Goal: Task Accomplishment & Management: Use online tool/utility

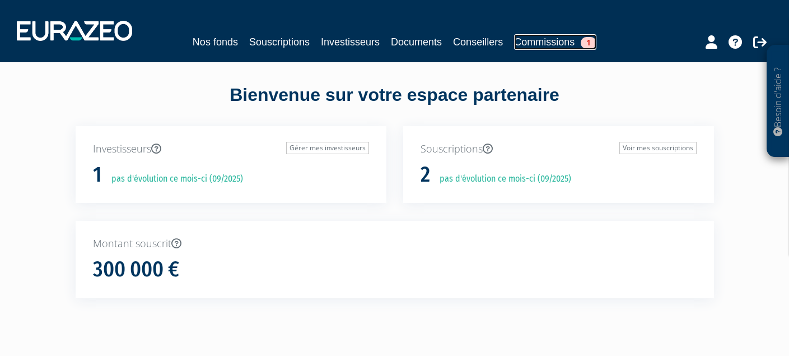
click at [585, 40] on span "1" at bounding box center [589, 43] width 16 height 12
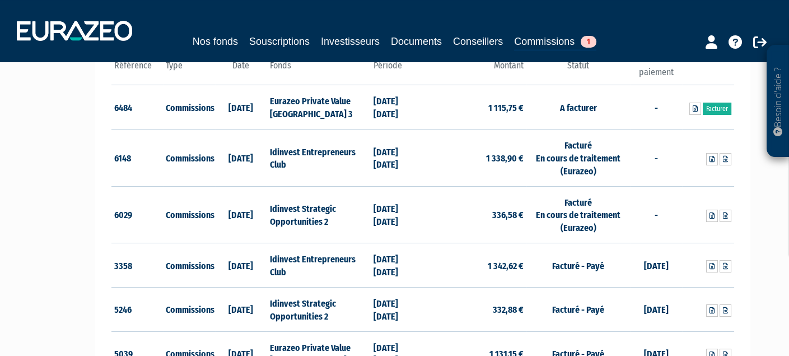
scroll to position [168, 0]
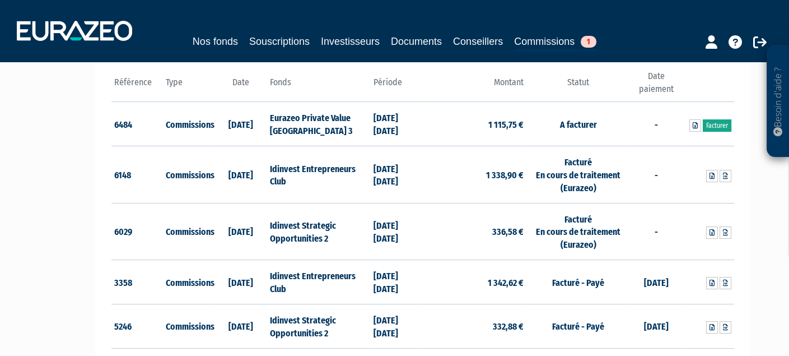
click at [716, 125] on link "Facturer" at bounding box center [717, 125] width 29 height 12
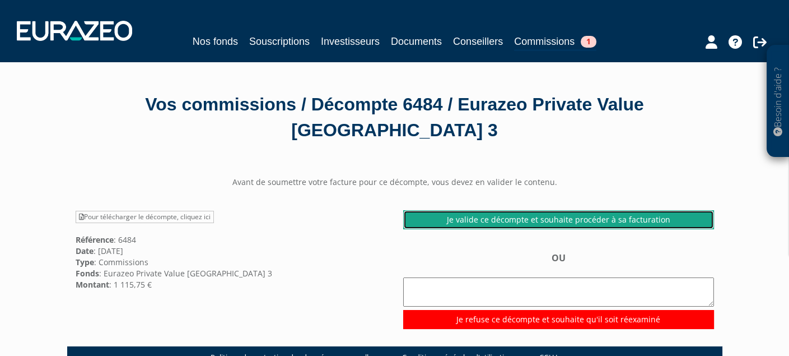
click at [486, 222] on link "Je valide ce décompte et souhaite procéder à sa facturation" at bounding box center [558, 219] width 311 height 19
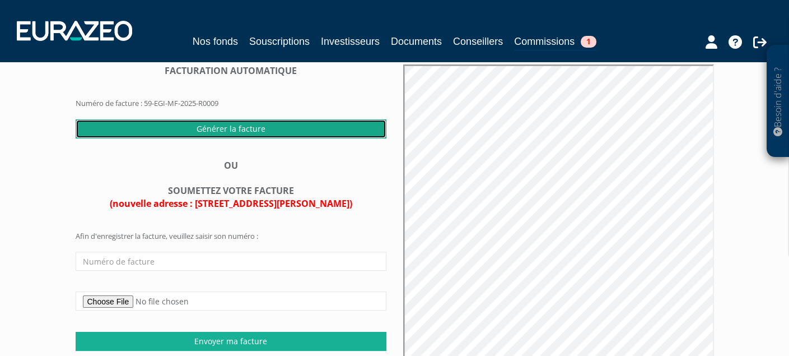
click at [293, 131] on input "Générer la facture" at bounding box center [231, 128] width 311 height 19
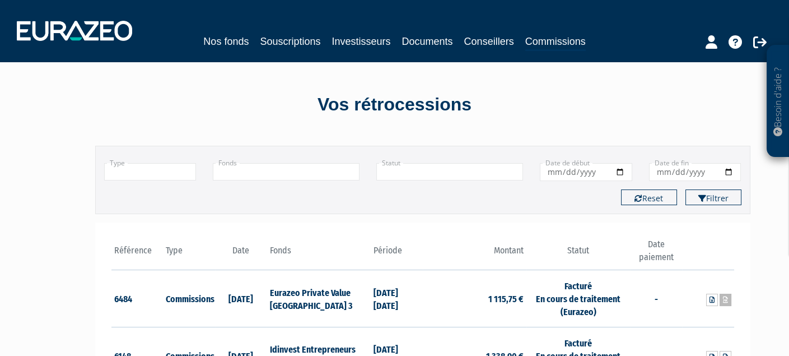
click at [727, 301] on icon at bounding box center [725, 299] width 5 height 7
